Goal: Find specific page/section

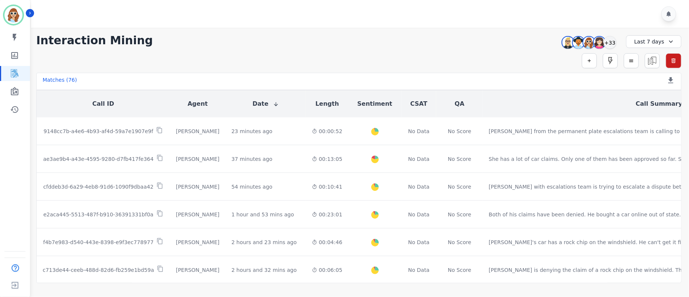
click at [467, 54] on div "Simple Search Metric Search Advanced Search Saved Rules Clear Filters" at bounding box center [358, 60] width 645 height 15
click at [615, 43] on div "+33" at bounding box center [610, 42] width 13 height 13
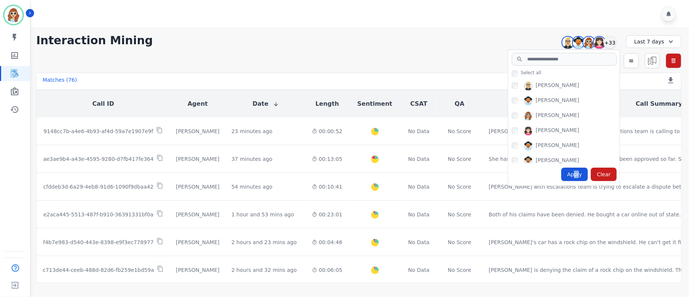
click at [581, 179] on div "Apply" at bounding box center [574, 173] width 27 height 13
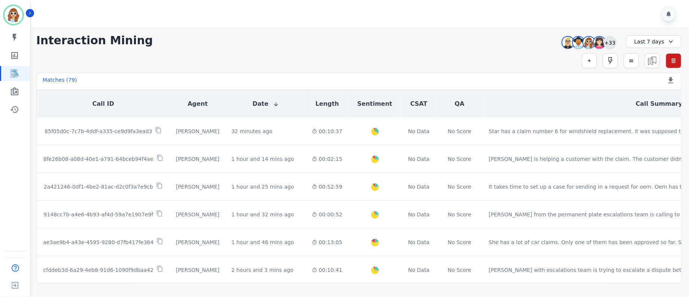
click at [609, 39] on div "+33" at bounding box center [610, 42] width 13 height 13
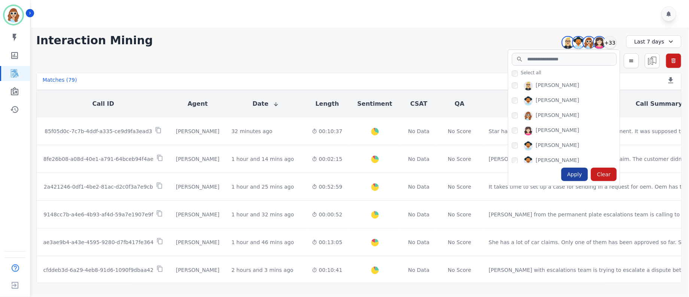
click at [574, 176] on div "Apply" at bounding box center [574, 173] width 27 height 13
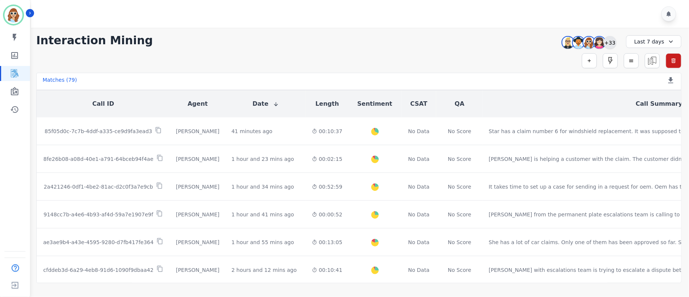
click at [607, 44] on div "+33" at bounding box center [610, 42] width 13 height 13
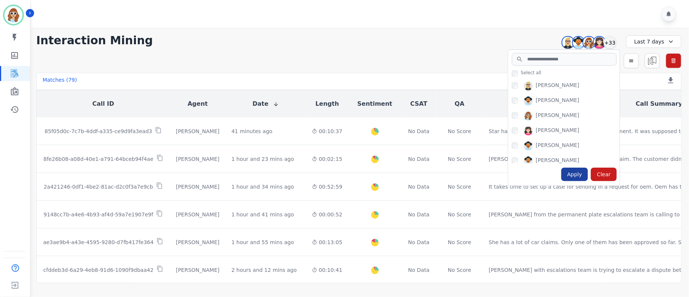
click at [573, 174] on div "Apply" at bounding box center [574, 173] width 27 height 13
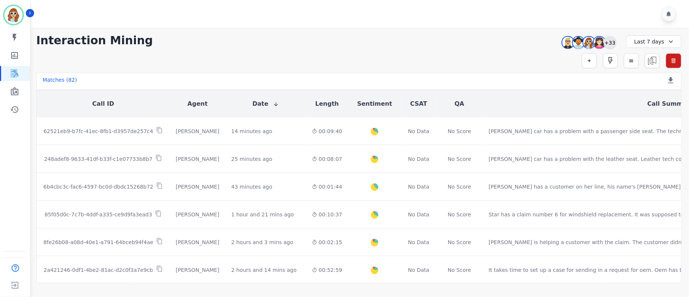
click at [612, 43] on div "+33" at bounding box center [610, 42] width 13 height 13
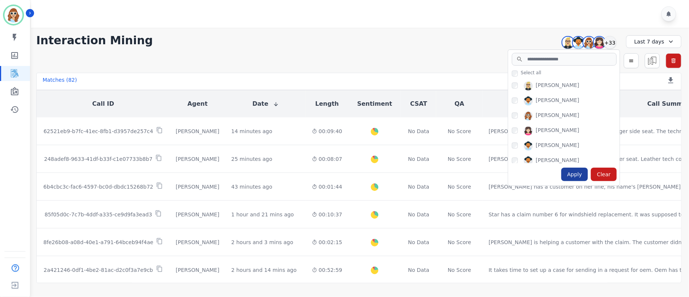
click at [575, 172] on div "Apply" at bounding box center [574, 173] width 27 height 13
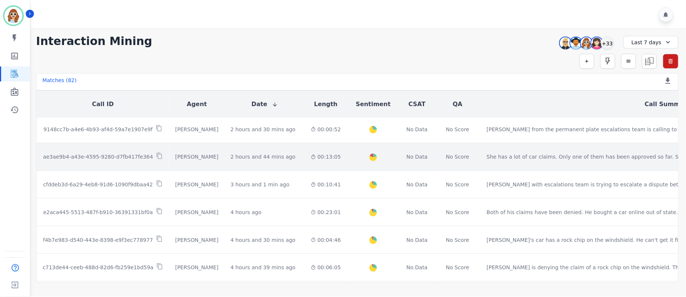
scroll to position [112, 0]
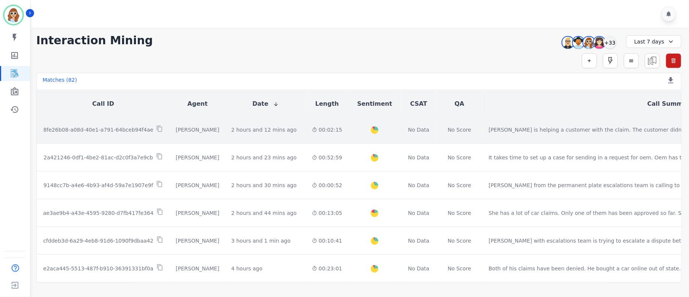
click at [143, 131] on div "8fe26b08-a08d-40e1-a791-64bceb94f4ae" at bounding box center [103, 129] width 121 height 9
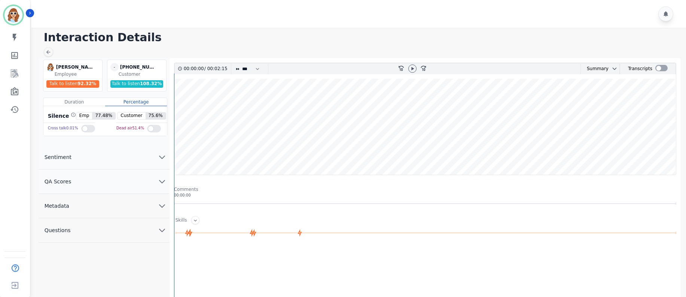
click at [161, 207] on icon "chevron down" at bounding box center [162, 205] width 9 height 9
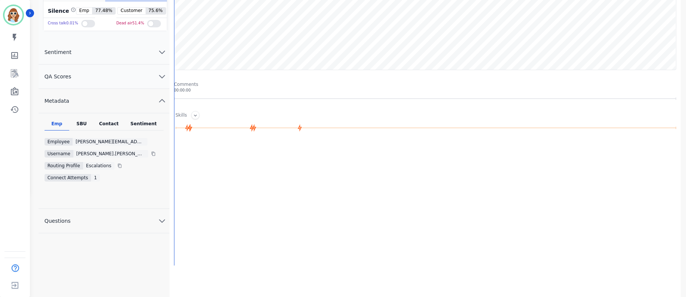
scroll to position [106, 0]
click at [109, 120] on div "Contact" at bounding box center [109, 124] width 30 height 10
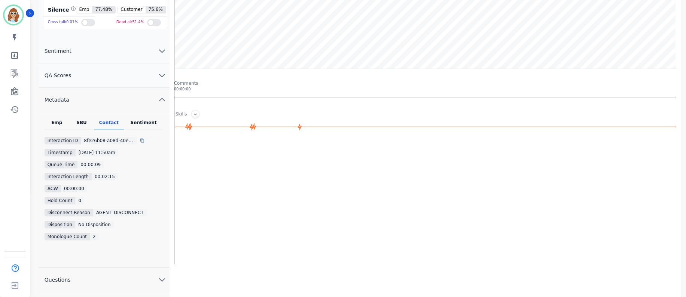
click at [140, 139] on icon at bounding box center [142, 140] width 4 height 4
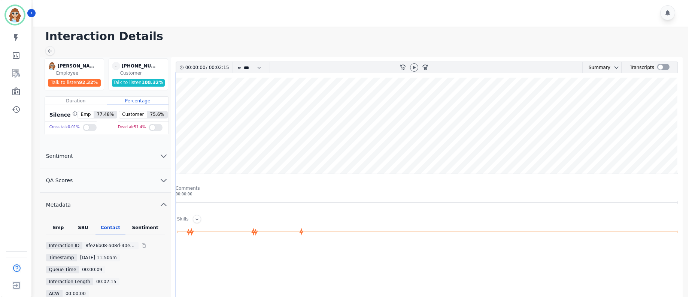
scroll to position [0, 0]
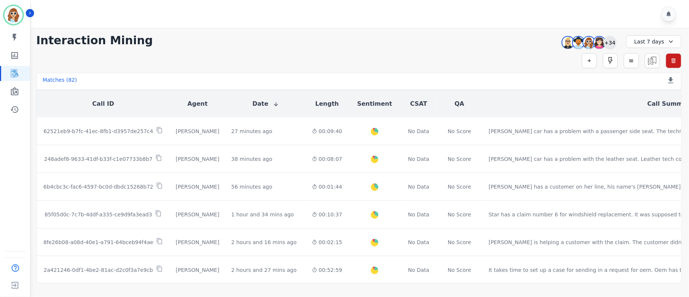
click at [609, 40] on div "+34" at bounding box center [610, 42] width 13 height 13
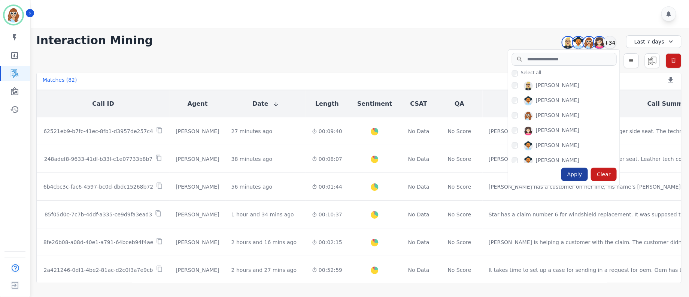
click at [577, 170] on div "Apply" at bounding box center [574, 173] width 27 height 13
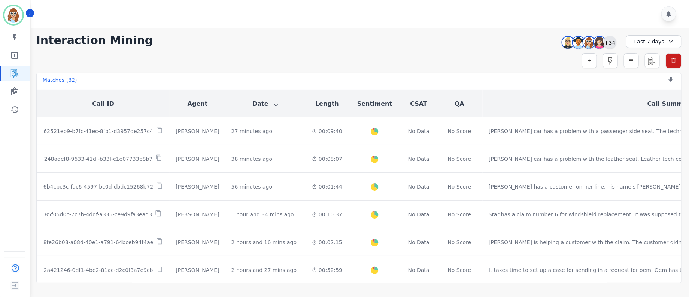
click at [609, 40] on div "+34" at bounding box center [610, 42] width 13 height 13
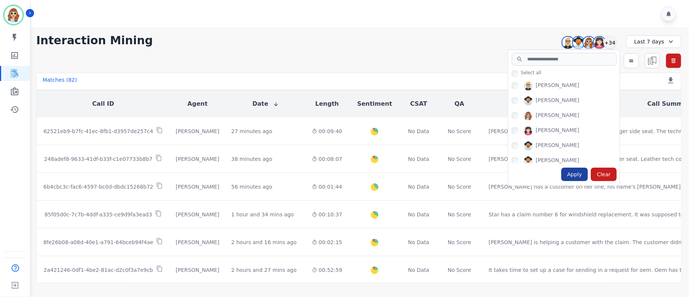
click at [574, 170] on div "Apply" at bounding box center [574, 173] width 27 height 13
